Goal: Navigation & Orientation: Find specific page/section

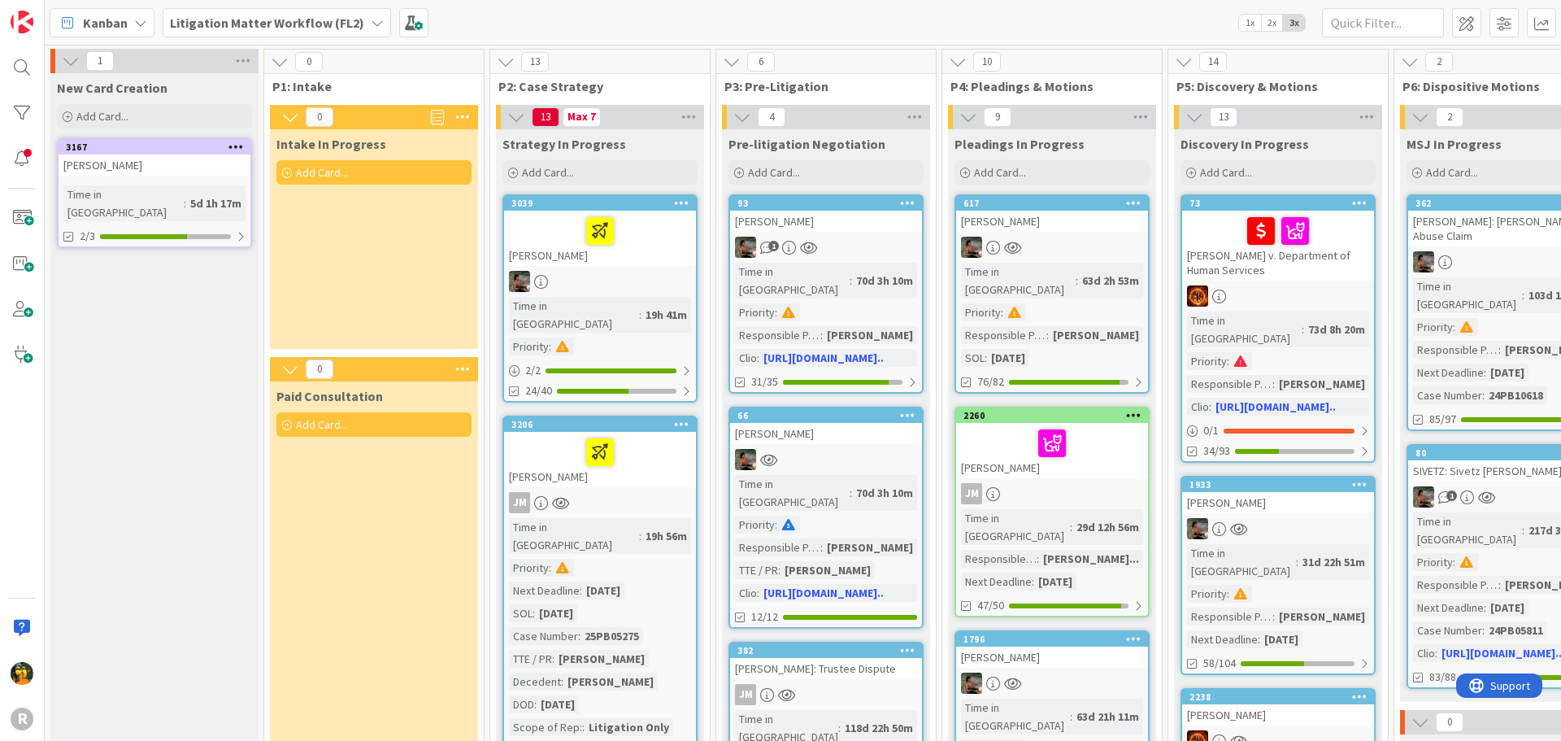
click at [114, 15] on span "Kanban" at bounding box center [105, 23] width 45 height 20
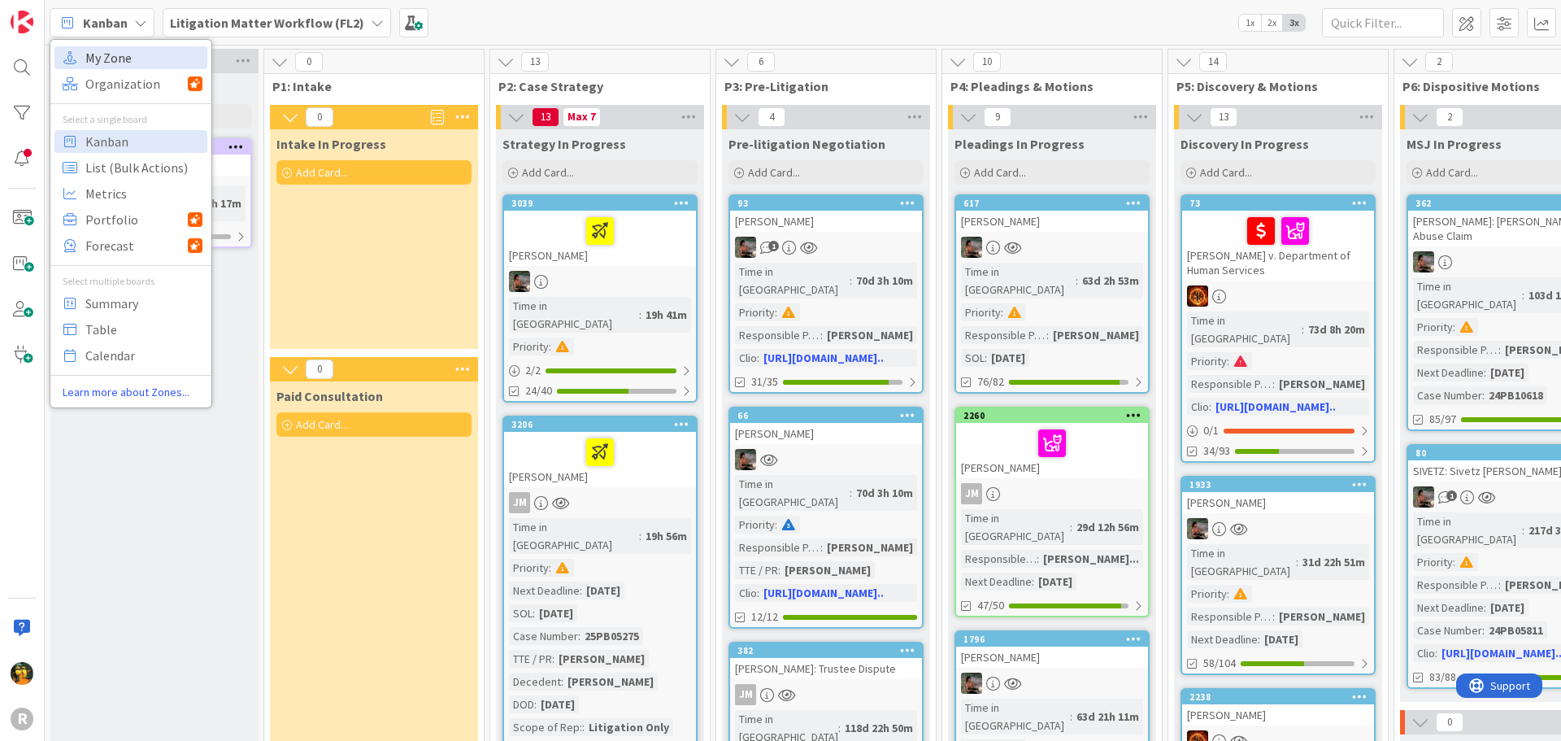
click at [114, 57] on span "My Zone" at bounding box center [143, 58] width 117 height 24
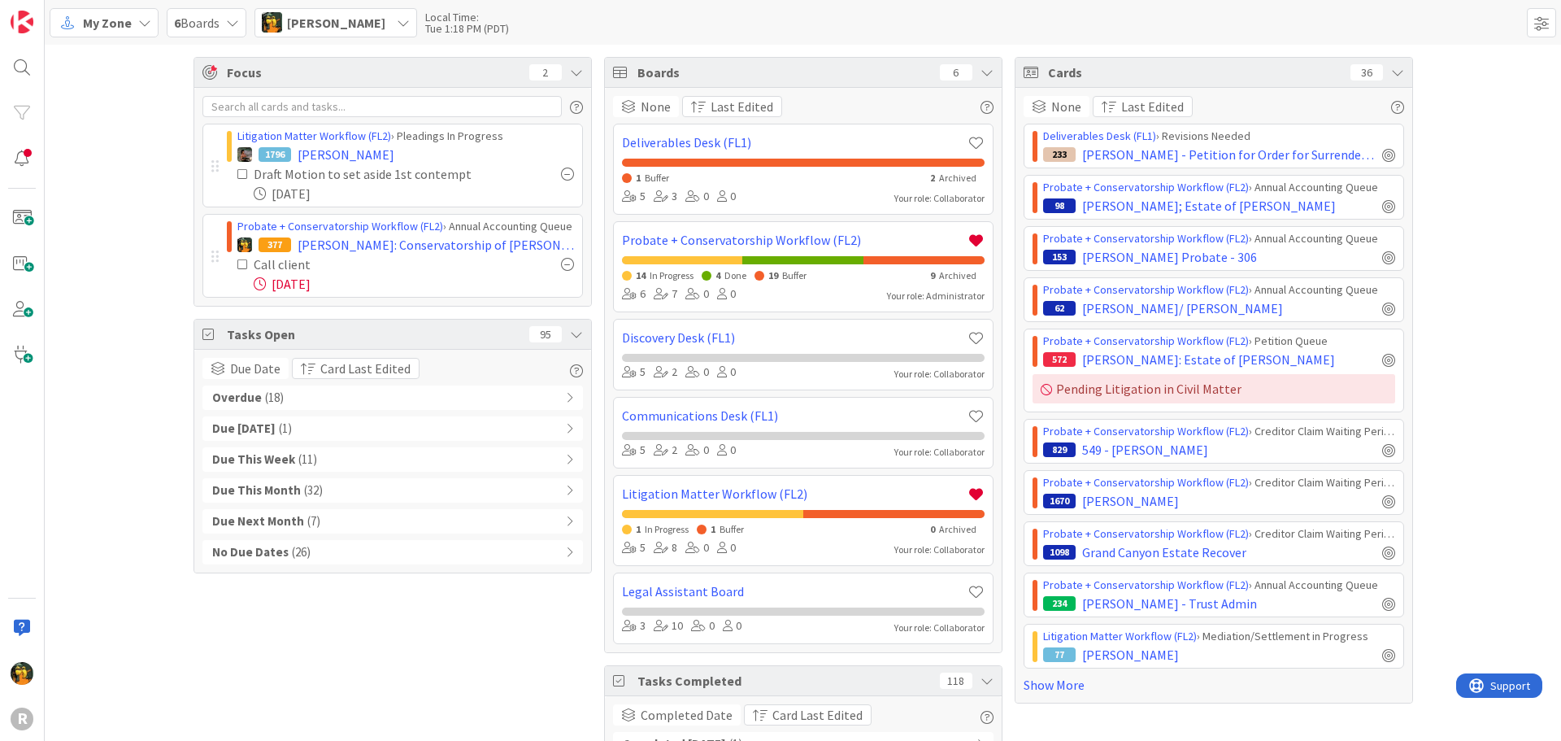
click at [392, 398] on div "Overdue ( 18 )" at bounding box center [392, 397] width 380 height 24
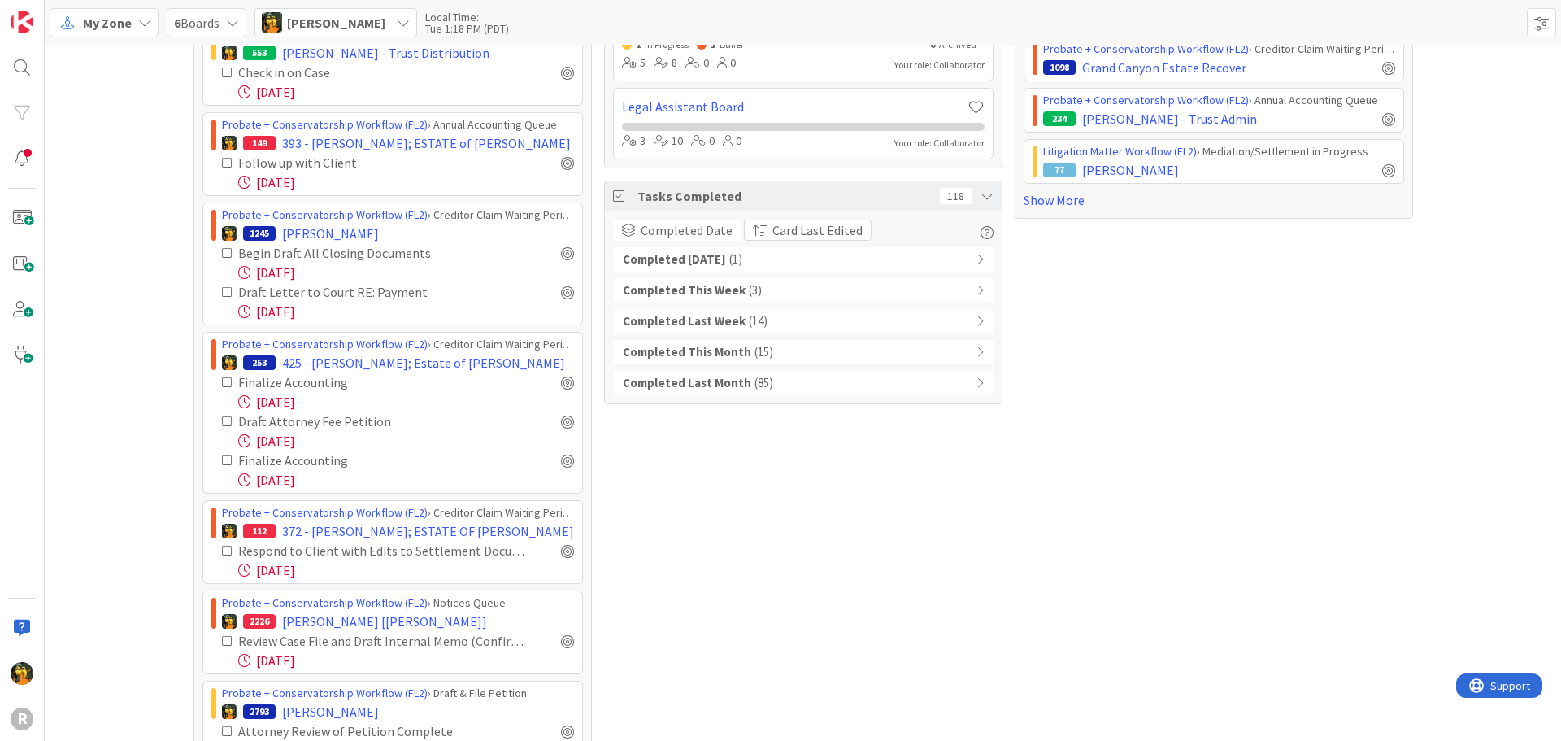
scroll to position [488, 0]
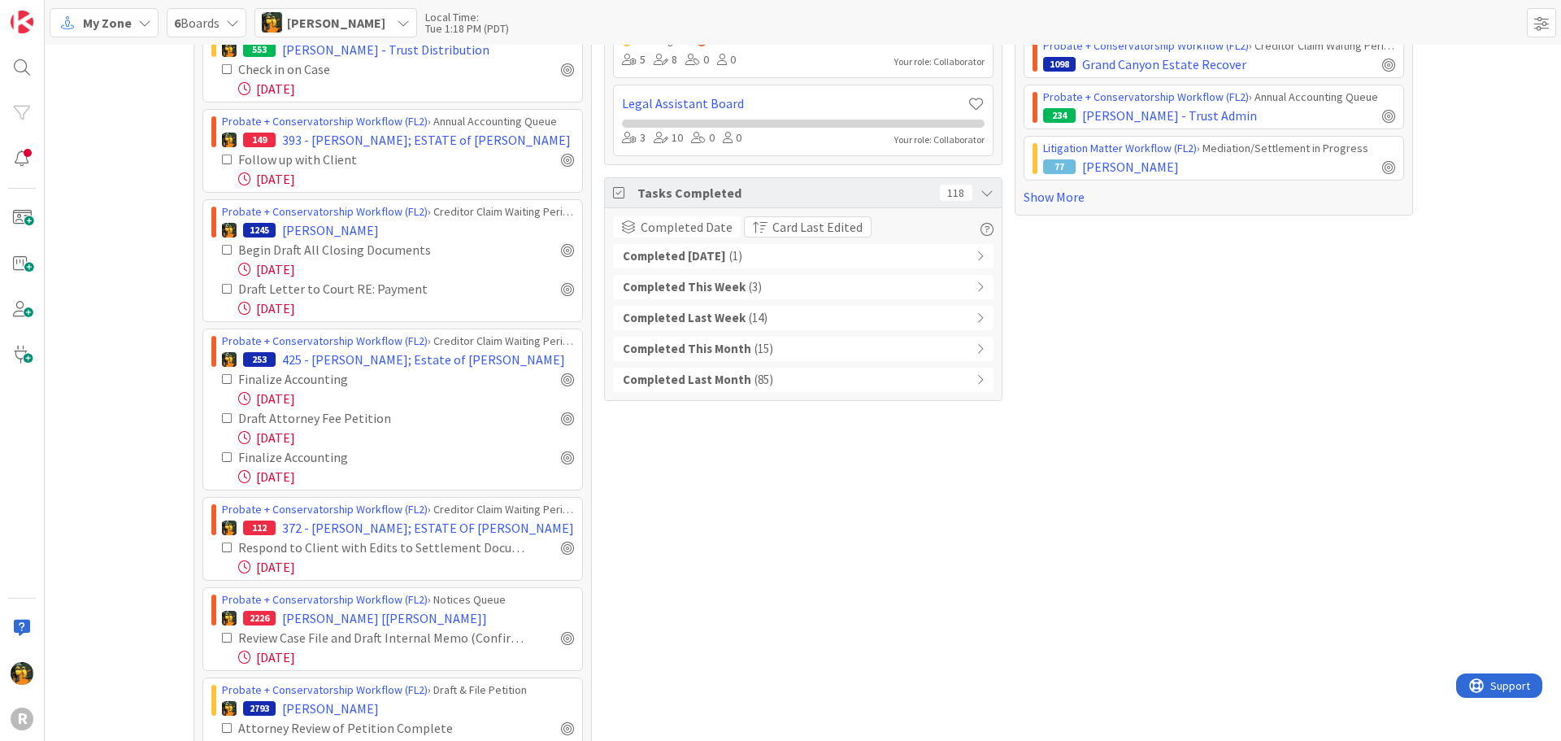
click at [169, 341] on div "Focus 2 Litigation Matter Workflow (FL2) › Pleadings In Progress 1796 [PERSON_N…" at bounding box center [803, 486] width 1516 height 1858
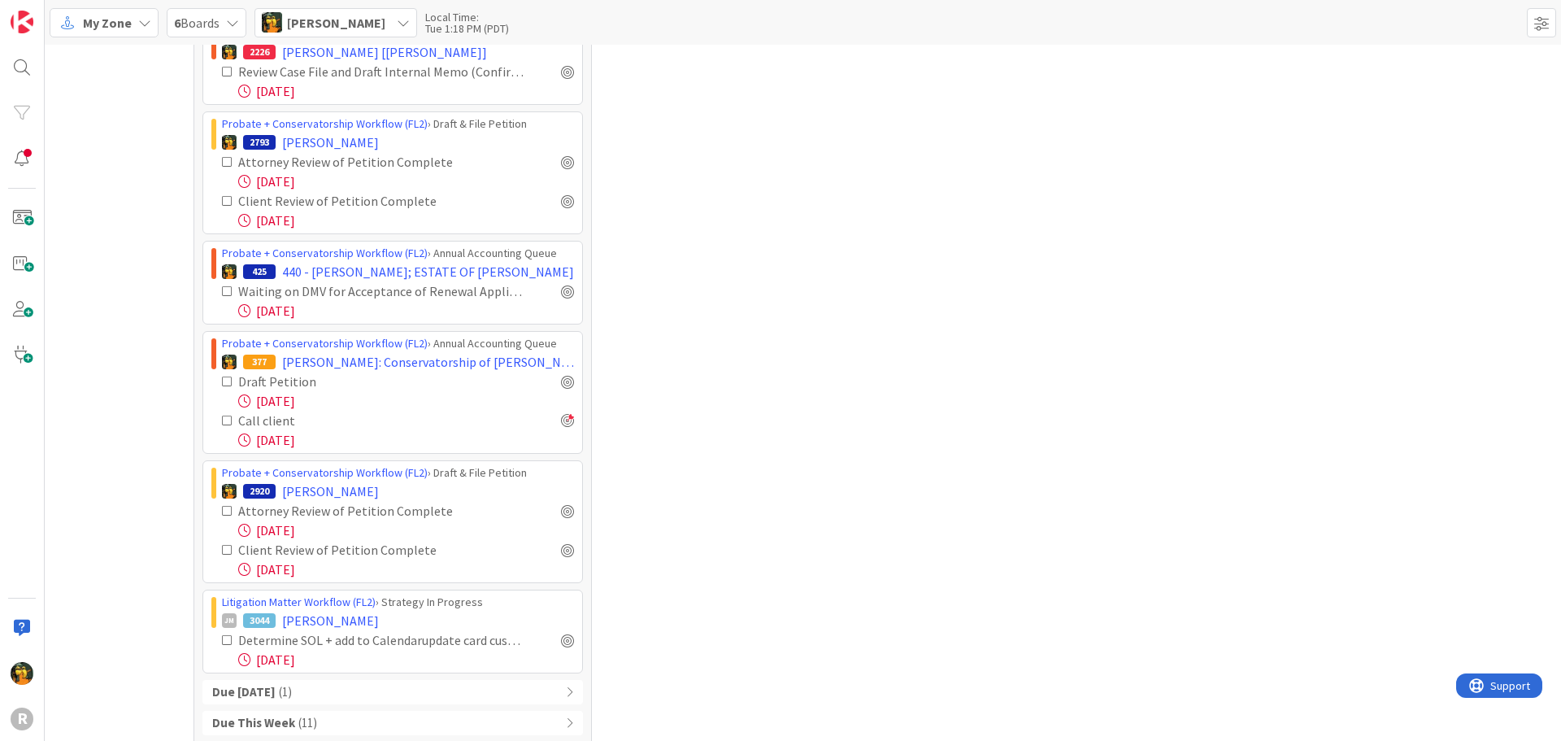
scroll to position [1057, 0]
